Goal: Task Accomplishment & Management: Complete application form

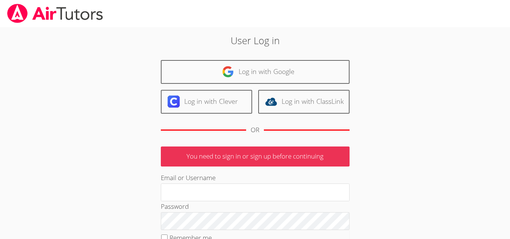
scroll to position [23, 0]
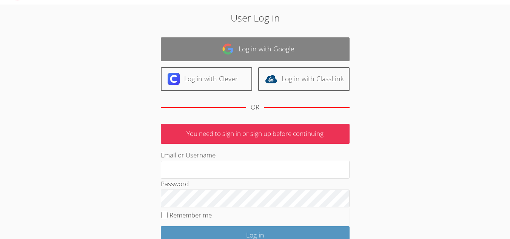
click at [236, 53] on link "Log in with Google" at bounding box center [255, 49] width 189 height 24
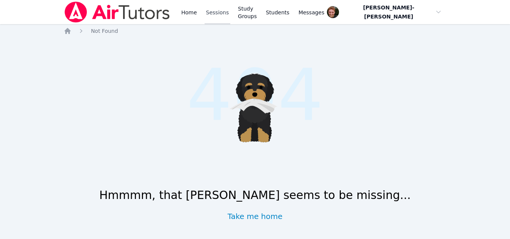
click at [209, 11] on link "Sessions" at bounding box center [218, 12] width 26 height 24
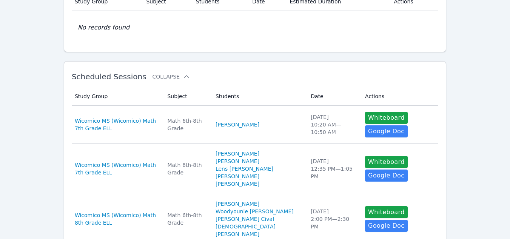
scroll to position [85, 0]
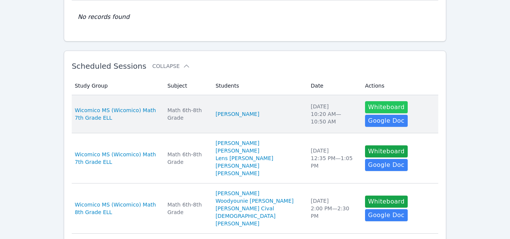
click at [365, 102] on button "Whiteboard" at bounding box center [386, 107] width 43 height 12
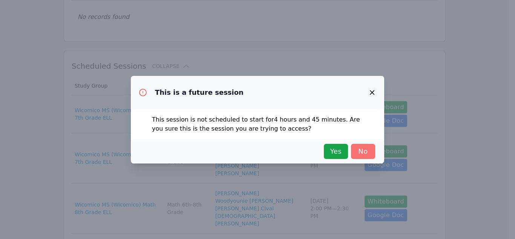
click at [360, 151] on span "No" at bounding box center [363, 151] width 17 height 11
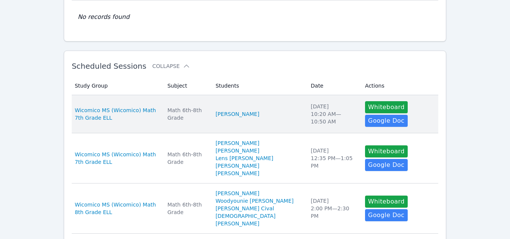
click at [206, 120] on div "Math 6th-8th Grade" at bounding box center [186, 113] width 39 height 15
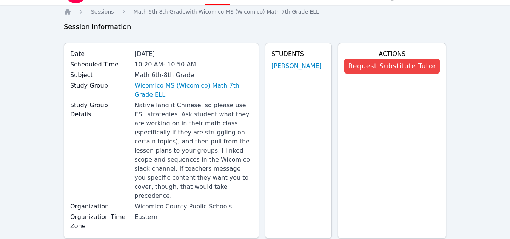
scroll to position [19, 0]
click at [296, 69] on link "[PERSON_NAME]" at bounding box center [296, 66] width 50 height 9
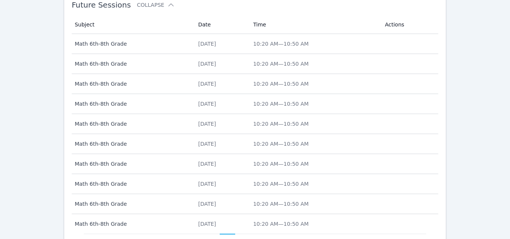
scroll to position [420, 0]
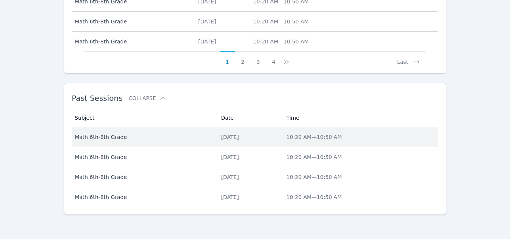
click at [248, 139] on div "[DATE]" at bounding box center [249, 137] width 56 height 8
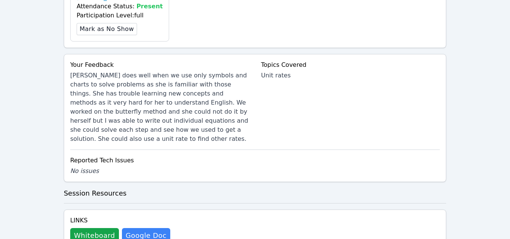
scroll to position [326, 0]
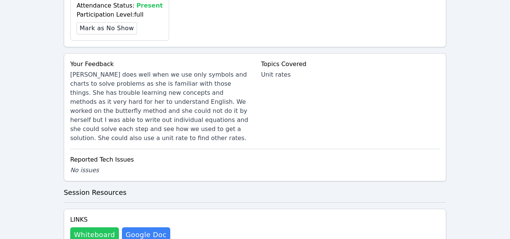
click at [99, 227] on button "Whiteboard" at bounding box center [94, 234] width 49 height 15
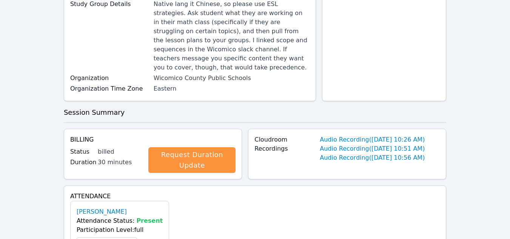
scroll to position [0, 0]
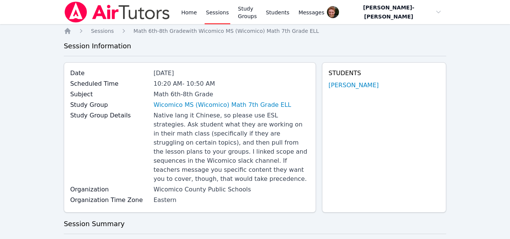
click at [218, 16] on link "Sessions" at bounding box center [218, 12] width 26 height 24
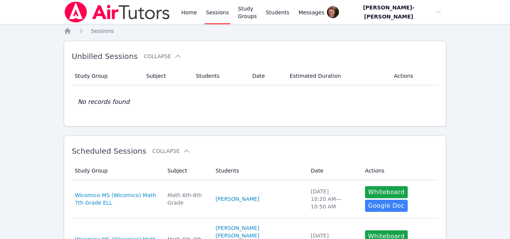
scroll to position [103, 0]
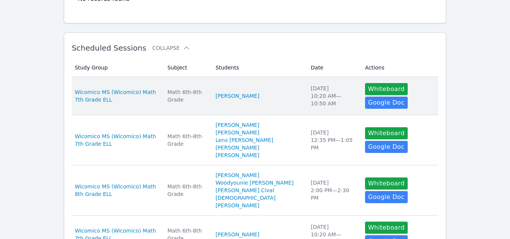
click at [314, 95] on div "Fri Sep 26 10:20 AM — 10:50 AM" at bounding box center [333, 96] width 45 height 23
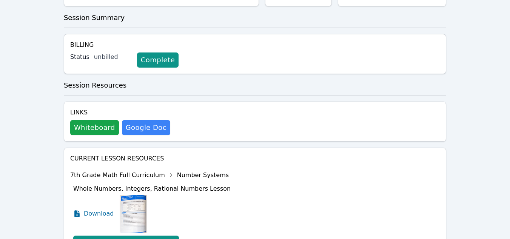
scroll to position [309, 0]
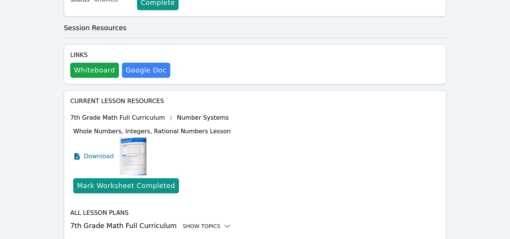
click at [183, 222] on div "Show Topics" at bounding box center [207, 226] width 48 height 8
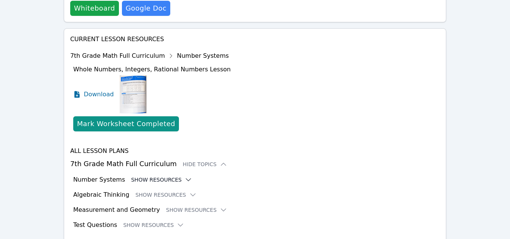
click at [162, 176] on button "Show Resources" at bounding box center [161, 180] width 61 height 8
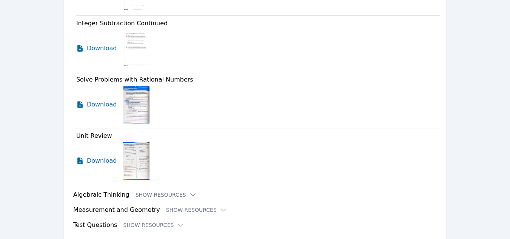
scroll to position [1275, 0]
click at [159, 191] on button "Show Resources" at bounding box center [165, 195] width 61 height 8
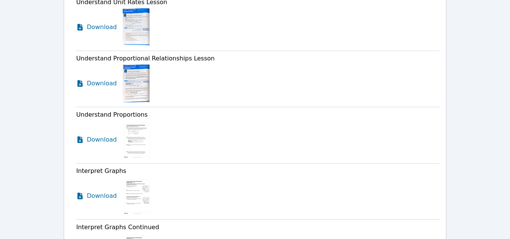
scroll to position [1487, 0]
click at [80, 135] on icon at bounding box center [80, 139] width 8 height 8
click at [81, 192] on icon at bounding box center [81, 193] width 2 height 2
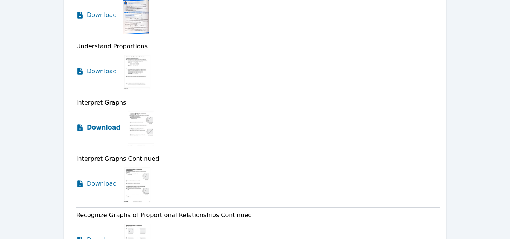
scroll to position [1555, 0]
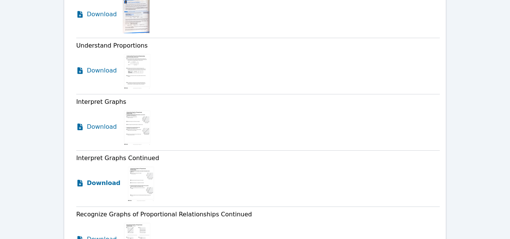
click at [80, 179] on icon at bounding box center [80, 183] width 8 height 8
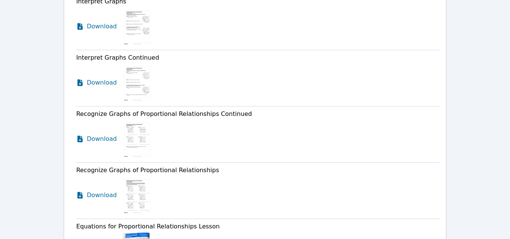
scroll to position [1658, 0]
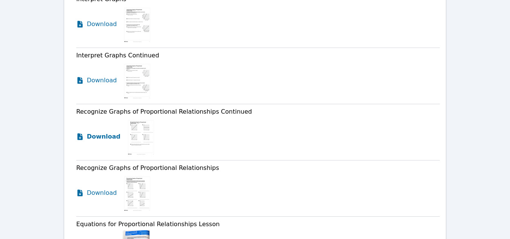
click at [78, 133] on icon at bounding box center [79, 136] width 5 height 7
click at [79, 189] on icon at bounding box center [79, 192] width 5 height 7
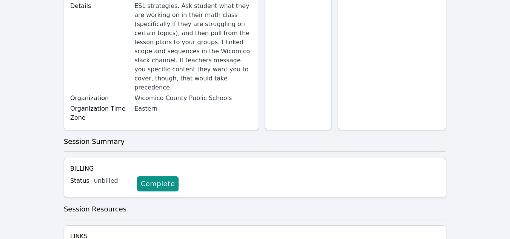
scroll to position [0, 0]
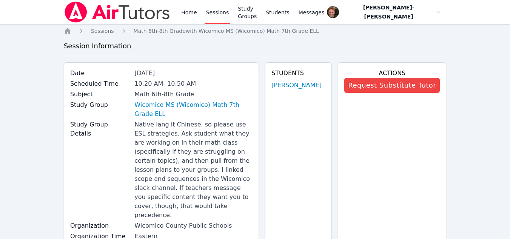
click at [214, 14] on link "Sessions" at bounding box center [218, 12] width 26 height 24
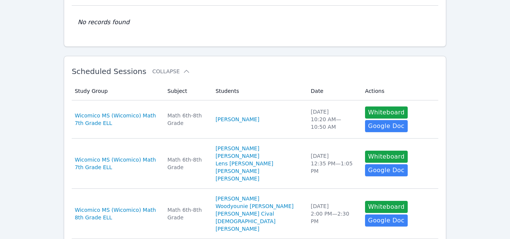
scroll to position [81, 0]
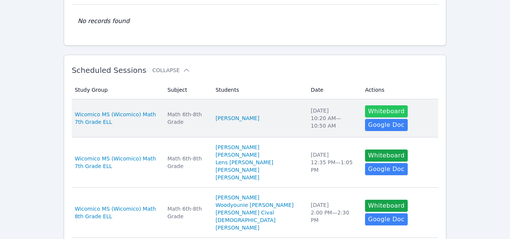
click at [381, 106] on button "Whiteboard" at bounding box center [386, 111] width 43 height 12
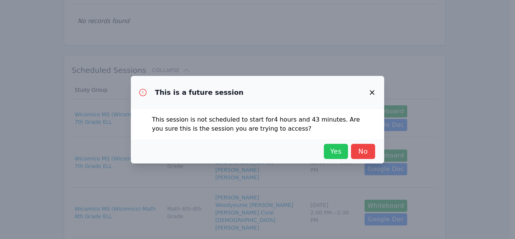
click at [328, 156] on span "Yes" at bounding box center [336, 151] width 17 height 11
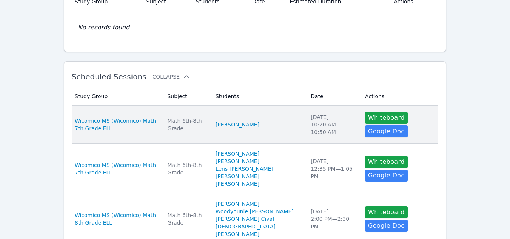
scroll to position [0, 0]
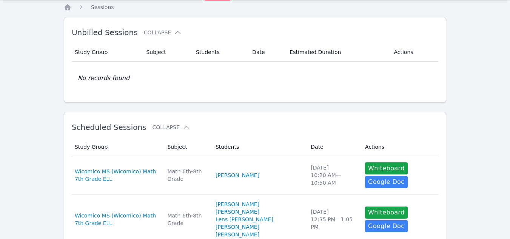
scroll to position [24, 0]
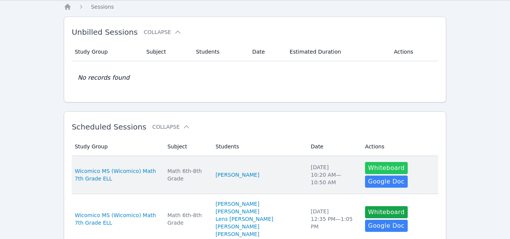
click at [370, 164] on button "Whiteboard" at bounding box center [386, 168] width 43 height 12
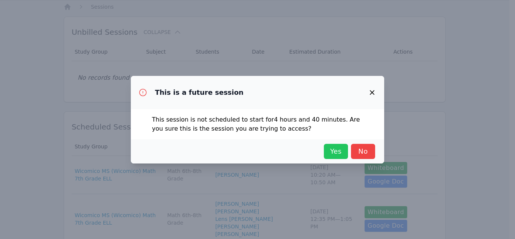
click at [339, 151] on span "Yes" at bounding box center [336, 151] width 17 height 11
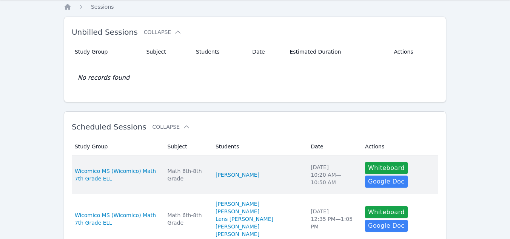
click at [272, 172] on li "[PERSON_NAME]" at bounding box center [258, 175] width 86 height 8
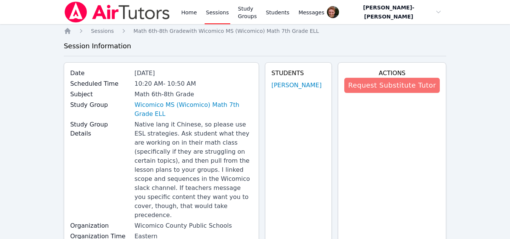
click at [405, 88] on button "Request Substitute Tutor" at bounding box center [391, 85] width 95 height 15
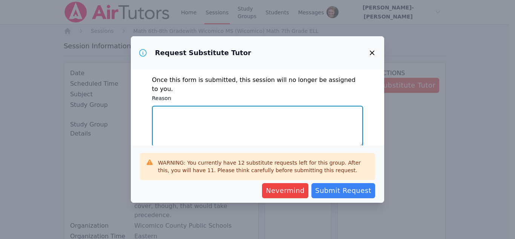
click at [259, 123] on textarea "Reason" at bounding box center [257, 126] width 211 height 41
click at [190, 106] on textarea "I will not have internet access at the time of the class." at bounding box center [257, 126] width 211 height 41
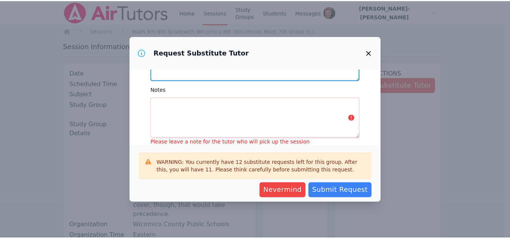
scroll to position [68, 0]
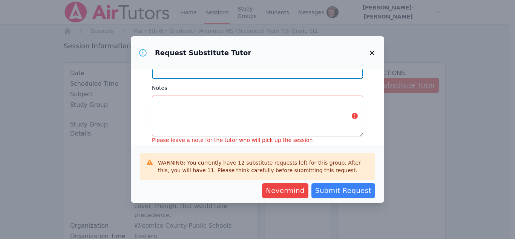
type textarea "I will not have reliable internet access at the time of the class."
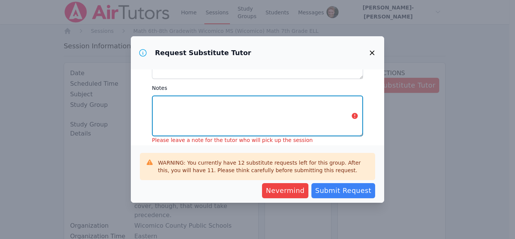
click at [190, 105] on textarea "Notes" at bounding box center [257, 115] width 211 height 41
type textarea "T"
click at [157, 95] on textarea "Xiyue Li is very shy and" at bounding box center [257, 115] width 211 height 41
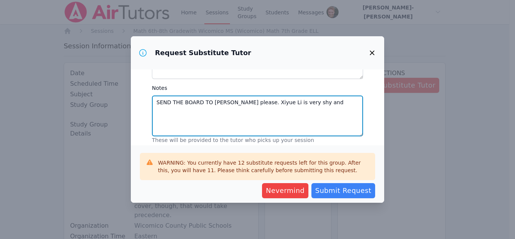
click at [245, 95] on textarea "SEND THE BOARD TO [PERSON_NAME] please. Xiyue Li is very shy and" at bounding box center [257, 115] width 211 height 41
click at [345, 95] on textarea "SEND THE BOARD TO [PERSON_NAME]-[PERSON_NAME] please. Xiyue Li is very shy and" at bounding box center [257, 115] width 211 height 41
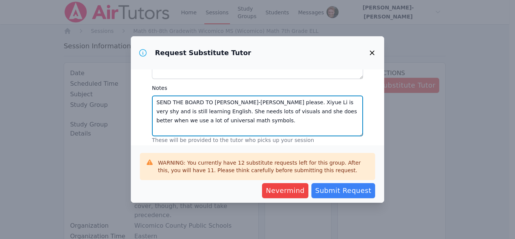
click at [225, 112] on textarea "SEND THE BOARD TO [PERSON_NAME]-[PERSON_NAME] please. Xiyue Li is very shy and …" at bounding box center [257, 115] width 211 height 41
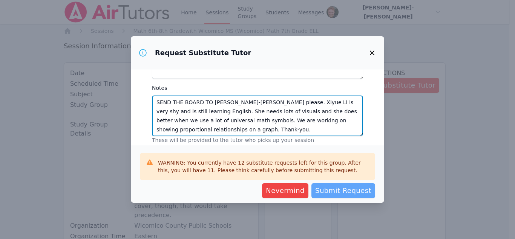
type textarea "SEND THE BOARD TO [PERSON_NAME]-[PERSON_NAME] please. Xiyue Li is very shy and …"
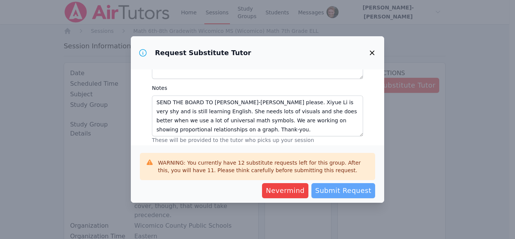
click at [343, 192] on span "Submit Request" at bounding box center [343, 190] width 56 height 11
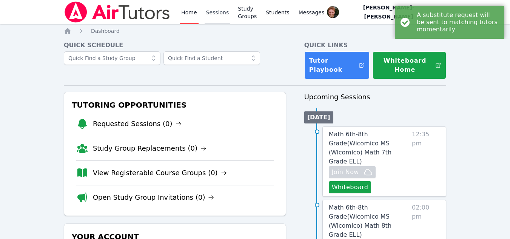
click at [221, 12] on link "Sessions" at bounding box center [218, 12] width 26 height 24
